Goal: Task Accomplishment & Management: Use online tool/utility

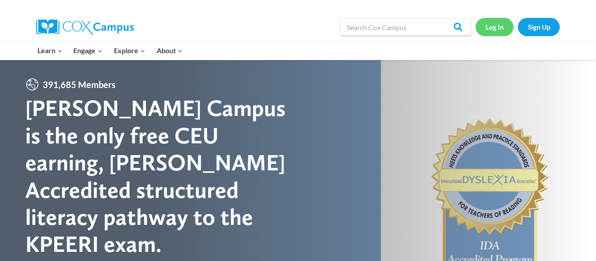
click at [491, 31] on link "Log In" at bounding box center [495, 27] width 38 height 18
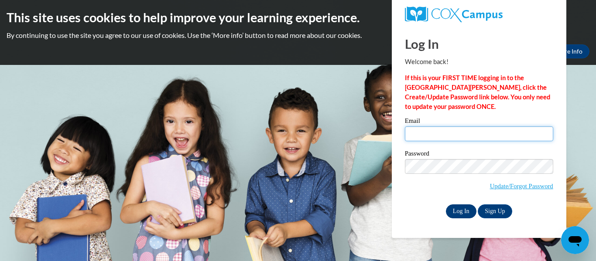
type input "kaylee.hensdill@gmail.com"
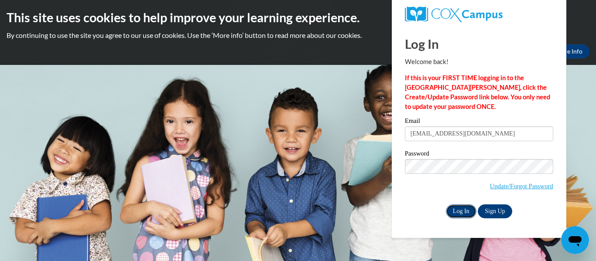
click at [466, 207] on input "Log In" at bounding box center [461, 212] width 31 height 14
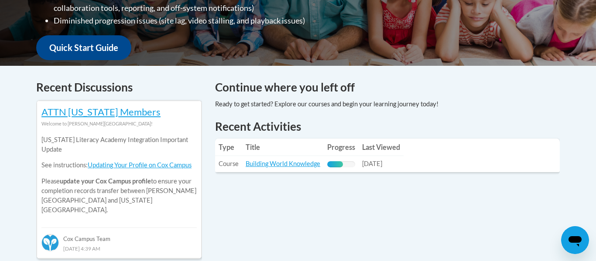
scroll to position [306, 0]
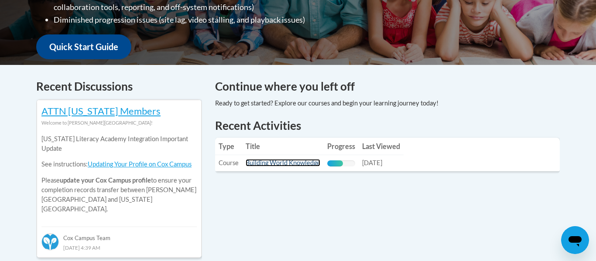
click at [278, 165] on link "Building World Knowledge" at bounding box center [283, 162] width 75 height 7
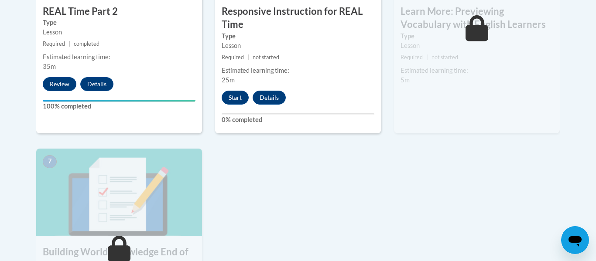
scroll to position [641, 0]
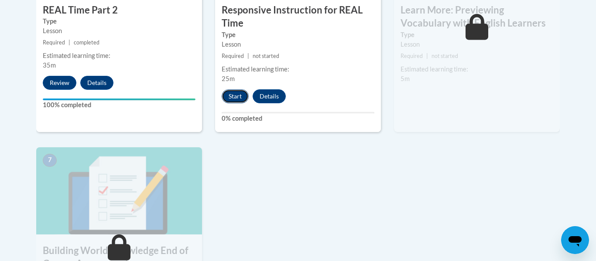
click at [240, 95] on button "Start" at bounding box center [235, 96] width 27 height 14
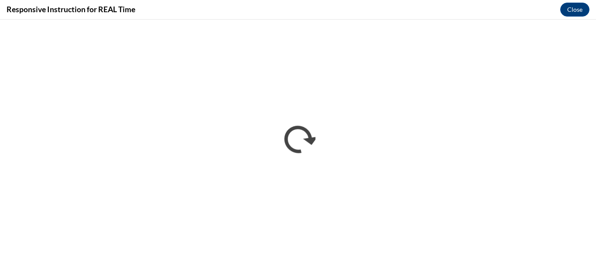
scroll to position [0, 0]
